Goal: Navigation & Orientation: Find specific page/section

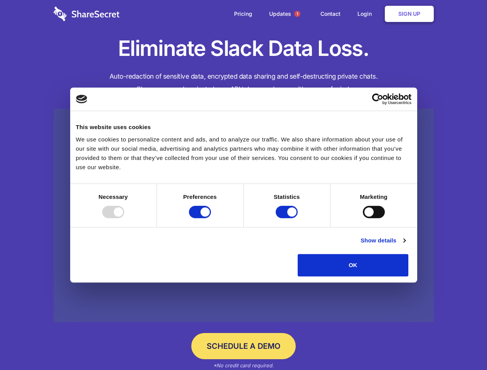
click at [124, 218] on div at bounding box center [113, 212] width 22 height 12
click at [211, 218] on input "Preferences" at bounding box center [200, 212] width 22 height 12
checkbox input "false"
click at [287, 218] on input "Statistics" at bounding box center [287, 212] width 22 height 12
checkbox input "false"
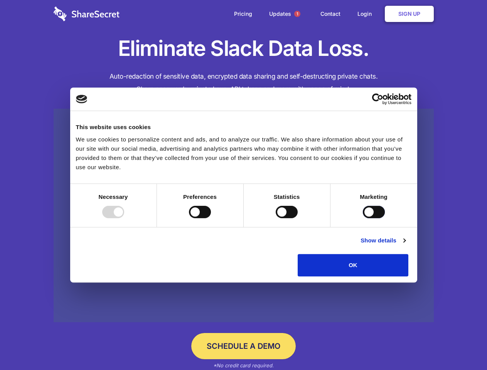
click at [363, 218] on input "Marketing" at bounding box center [374, 212] width 22 height 12
checkbox input "true"
click at [405, 245] on link "Show details" at bounding box center [382, 240] width 45 height 9
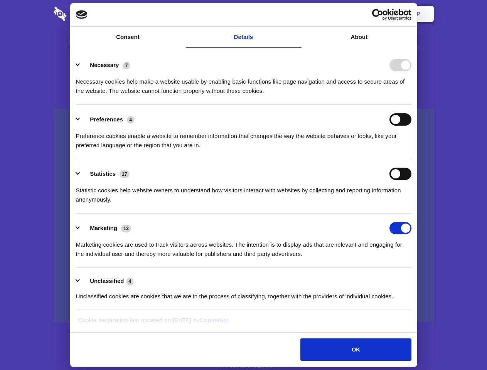
click at [411, 105] on li "Necessary 7 Necessary cookies help make a website usable by enabling basic func…" at bounding box center [243, 77] width 335 height 54
click at [297, 14] on span "1" at bounding box center [297, 14] width 6 height 6
